Goal: Task Accomplishment & Management: Use online tool/utility

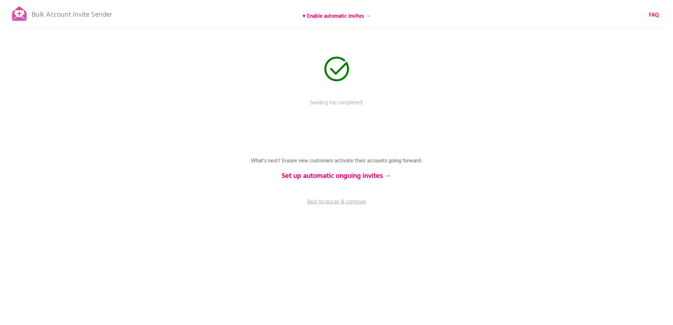
click at [342, 196] on div "Bulk Account Invite Sender ♥ Enable automatic invites → FAQ Sending has complet…" at bounding box center [336, 123] width 673 height 247
click at [343, 201] on link "Back to rescan & compose" at bounding box center [337, 207] width 212 height 18
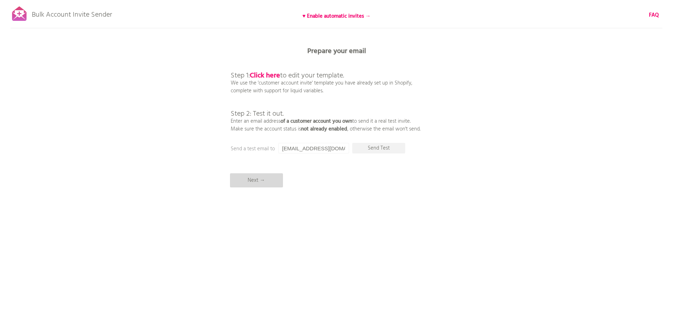
click at [263, 179] on p "Next →" at bounding box center [256, 180] width 53 height 14
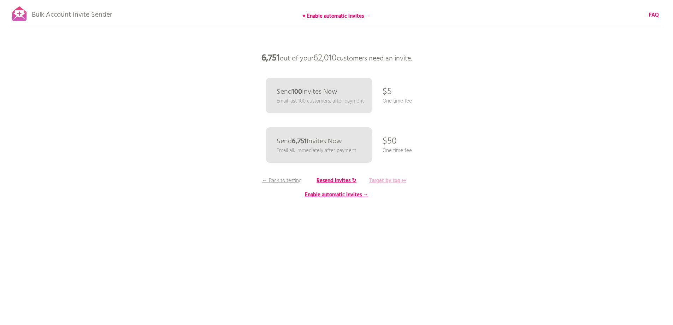
click at [385, 181] on b "Target by tag ↦" at bounding box center [387, 180] width 37 height 8
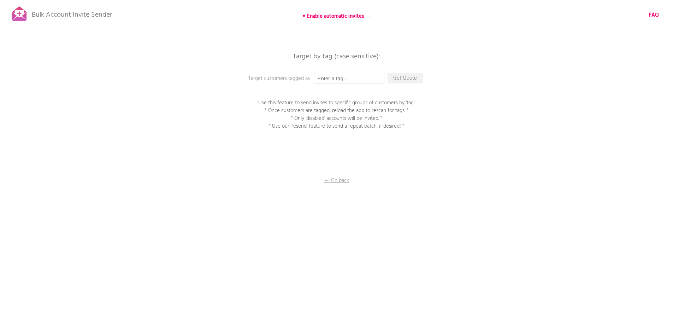
click at [343, 78] on input "text" at bounding box center [349, 78] width 71 height 11
type input "P1EE"
click at [421, 78] on p "Get Quote" at bounding box center [405, 78] width 35 height 11
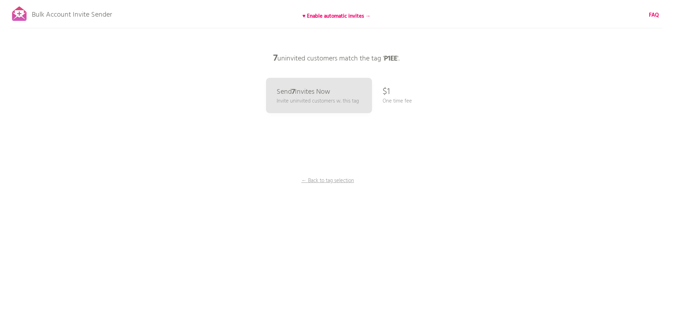
click at [264, 102] on div "Bulk Account Invite Sender ♥ Enable automatic invites → FAQ Synced all customer…" at bounding box center [336, 123] width 673 height 247
click at [278, 97] on p "Invite uninvited customers w. this tag" at bounding box center [317, 101] width 85 height 8
